Goal: Information Seeking & Learning: Learn about a topic

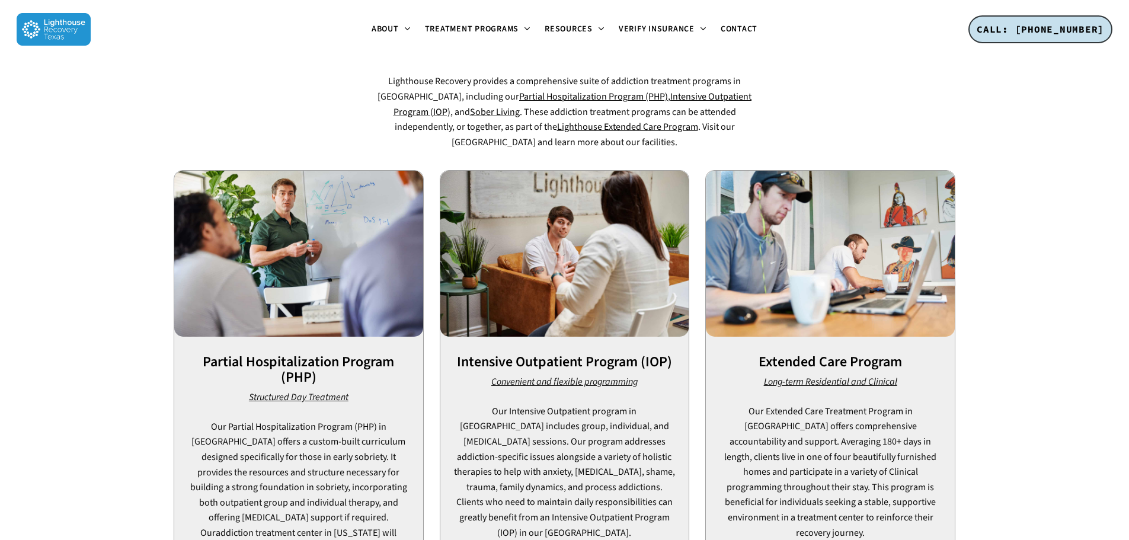
scroll to position [830, 0]
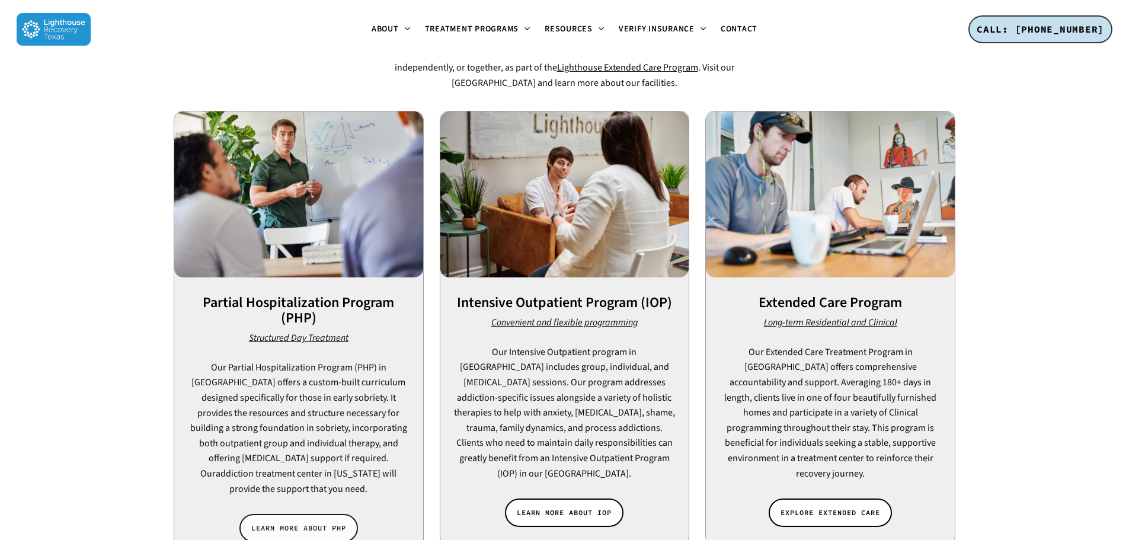
click at [293, 522] on span "LEARN MORE ABOUT PHP" at bounding box center [298, 528] width 95 height 12
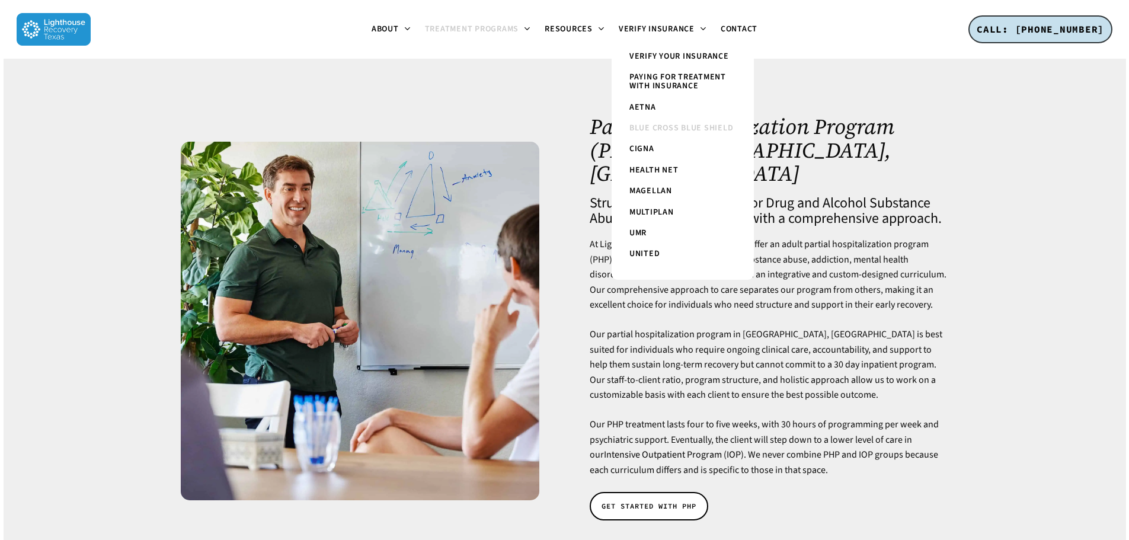
click at [653, 128] on span "Blue Cross Blue Shield" at bounding box center [682, 128] width 104 height 12
